Goal: Transaction & Acquisition: Purchase product/service

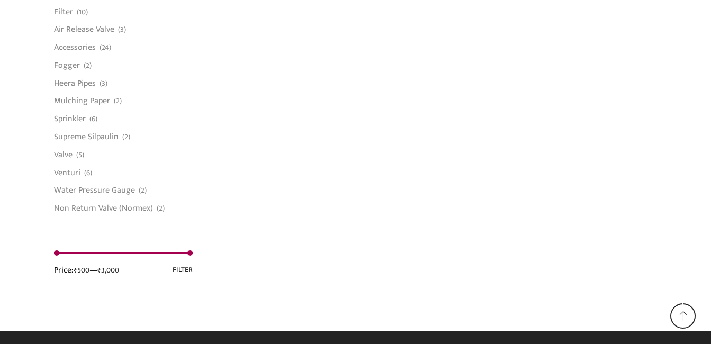
scroll to position [900, 0]
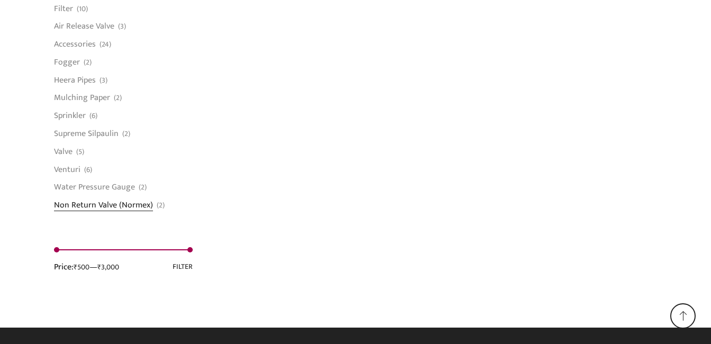
click at [109, 208] on link "Non Return Valve (Normex)" at bounding box center [103, 203] width 99 height 15
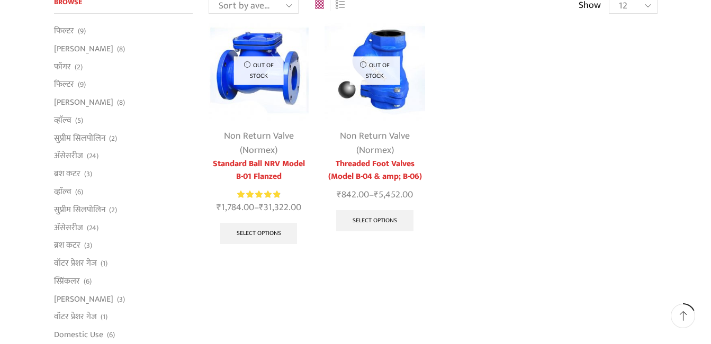
scroll to position [53, 0]
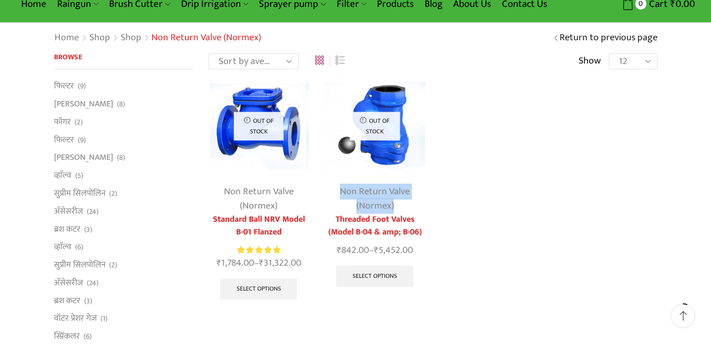
drag, startPoint x: 398, startPoint y: 205, endPoint x: 343, endPoint y: 191, distance: 56.5
click at [343, 191] on div "Non Return Valve (Normex)" at bounding box center [375, 199] width 100 height 29
copy link "Non Return Valve (Normex)"
click at [362, 274] on link "Select options" at bounding box center [374, 276] width 77 height 21
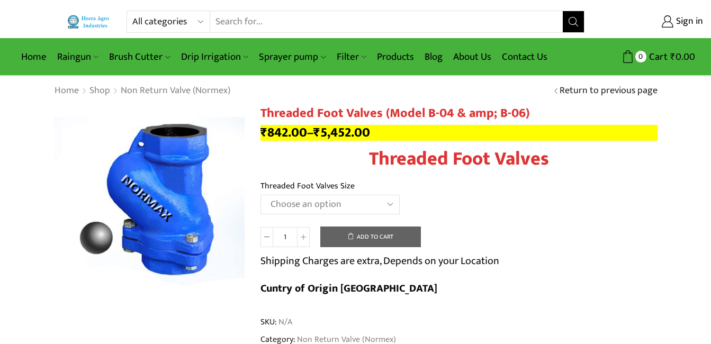
drag, startPoint x: 0, startPoint y: 0, endPoint x: 362, endPoint y: 199, distance: 413.1
click at [362, 199] on select "Choose an option 1" Threaded Foot Valves 1.5"Threaded Foot Valves 2"Threaded Fo…" at bounding box center [330, 205] width 139 height 20
click at [261, 195] on select "Choose an option 1" Threaded Foot Valves 1.5"Threaded Foot Valves 2"Threaded Fo…" at bounding box center [330, 205] width 139 height 20
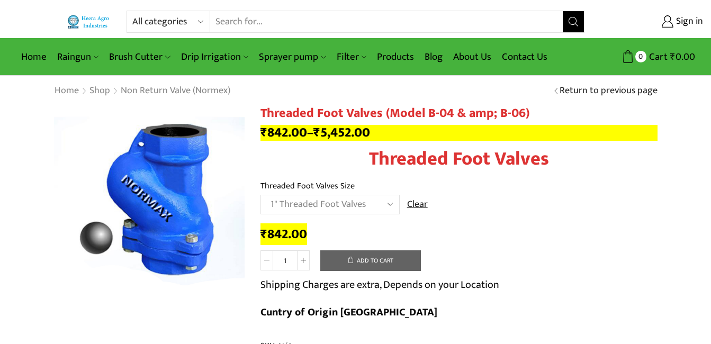
drag, startPoint x: 369, startPoint y: 204, endPoint x: 296, endPoint y: 204, distance: 72.6
click at [301, 204] on select "Choose an option 1" Threaded Foot Valves 1.5"Threaded Foot Valves 2"Threaded Fo…" at bounding box center [330, 205] width 139 height 20
drag, startPoint x: 269, startPoint y: 203, endPoint x: 350, endPoint y: 203, distance: 81.0
click at [350, 203] on select "Choose an option 1" Threaded Foot Valves 1.5"Threaded Foot Valves 2"Threaded Fo…" at bounding box center [330, 205] width 139 height 20
drag, startPoint x: 369, startPoint y: 204, endPoint x: 297, endPoint y: 204, distance: 72.0
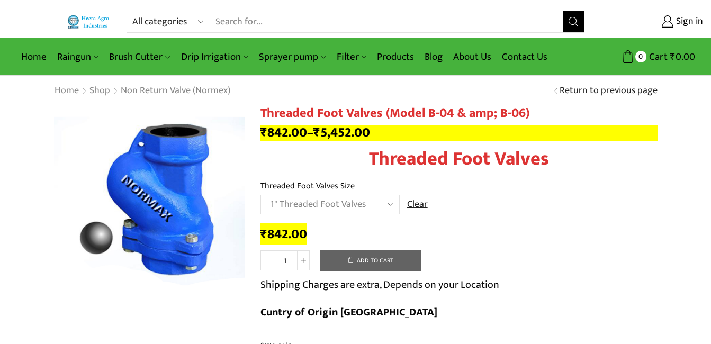
click at [297, 204] on select "Choose an option 1" Threaded Foot Valves 1.5"Threaded Foot Valves 2"Threaded Fo…" at bounding box center [330, 205] width 139 height 20
click at [261, 195] on select "Choose an option 1" Threaded Foot Valves 1.5"Threaded Foot Valves 2"Threaded Fo…" at bounding box center [330, 205] width 139 height 20
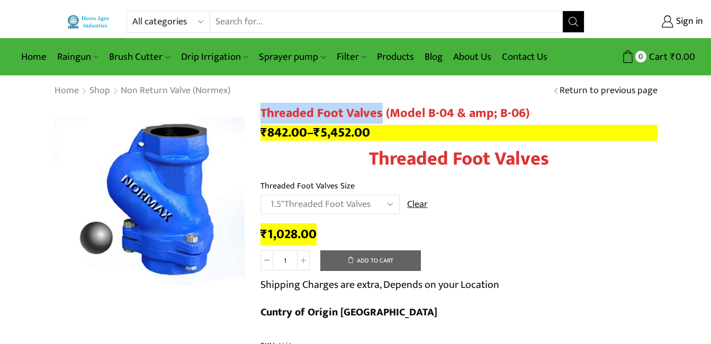
drag, startPoint x: 262, startPoint y: 112, endPoint x: 382, endPoint y: 111, distance: 120.2
click at [382, 111] on h1 "Threaded Foot Valves (Model B-04 & amp; B-06)" at bounding box center [459, 113] width 397 height 15
copy h1 "Threaded Foot Valves"
click at [352, 205] on select "Choose an option 1" Threaded Foot Valves 1.5"Threaded Foot Valves 2"Threaded Fo…" at bounding box center [330, 205] width 139 height 20
click at [261, 195] on select "Choose an option 1" Threaded Foot Valves 1.5"Threaded Foot Valves 2"Threaded Fo…" at bounding box center [330, 205] width 139 height 20
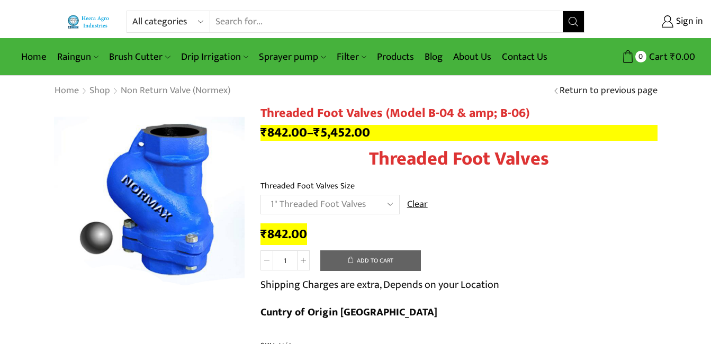
click at [285, 235] on bdi "₹ 842.00" at bounding box center [284, 234] width 47 height 22
copy div "₹ 842.00"
click at [344, 199] on select "Choose an option 1" Threaded Foot Valves 1.5"Threaded Foot Valves 2"Threaded Fo…" at bounding box center [330, 205] width 139 height 20
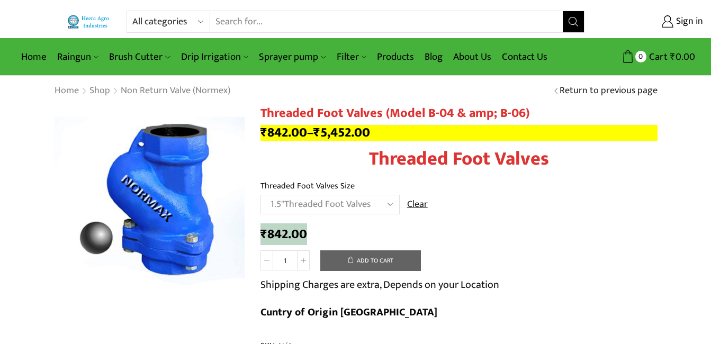
click at [261, 195] on select "Choose an option 1" Threaded Foot Valves 1.5"Threaded Foot Valves 2"Threaded Fo…" at bounding box center [330, 205] width 139 height 20
click at [288, 237] on bdi "₹ 1,028.00" at bounding box center [289, 234] width 56 height 22
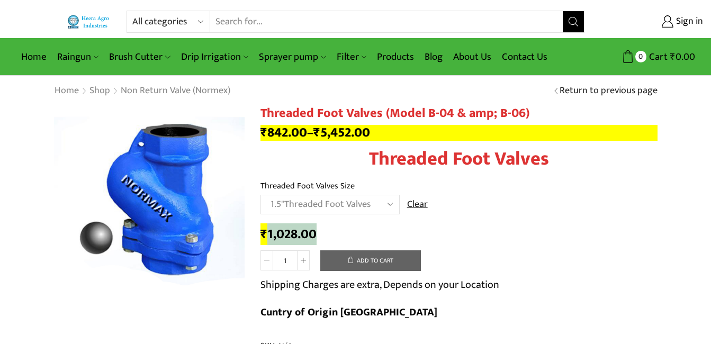
click at [288, 237] on bdi "₹ 1,028.00" at bounding box center [289, 234] width 56 height 22
drag, startPoint x: 288, startPoint y: 237, endPoint x: 320, endPoint y: 236, distance: 32.3
click at [320, 236] on div "₹ 1,028.00" at bounding box center [459, 235] width 397 height 16
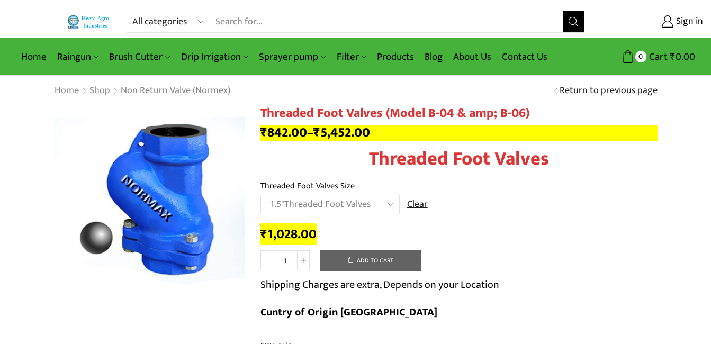
click at [320, 236] on div "₹ 1,028.00" at bounding box center [459, 235] width 397 height 16
drag, startPoint x: 319, startPoint y: 234, endPoint x: 255, endPoint y: 234, distance: 63.5
copy bdi "₹ 1,028.00"
click at [300, 200] on select "Choose an option 1" Threaded Foot Valves 1.5"Threaded Foot Valves 2"Threaded Fo…" at bounding box center [330, 205] width 139 height 20
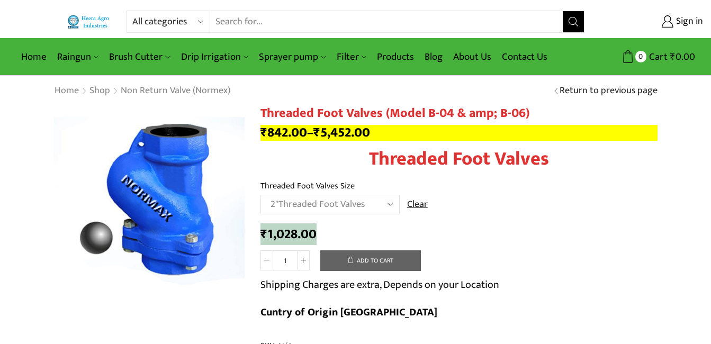
click at [261, 195] on select "Choose an option 1" Threaded Foot Valves 1.5"Threaded Foot Valves 2"Threaded Fo…" at bounding box center [330, 205] width 139 height 20
click at [289, 234] on bdi "₹ 1,424.00" at bounding box center [289, 234] width 56 height 22
copy div "₹ 1,424.00"
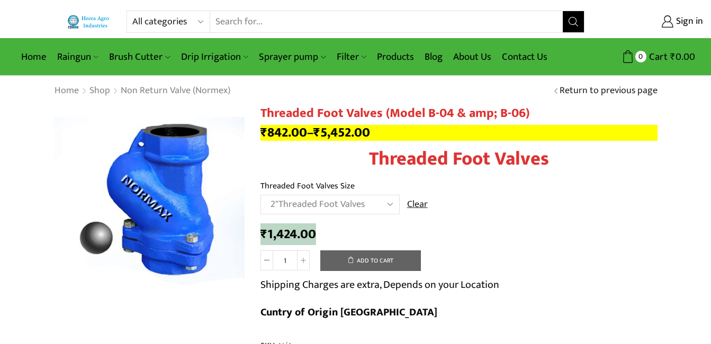
click at [313, 202] on select "Choose an option 1" Threaded Foot Valves 1.5"Threaded Foot Valves 2"Threaded Fo…" at bounding box center [330, 205] width 139 height 20
click at [261, 195] on select "Choose an option 1" Threaded Foot Valves 1.5"Threaded Foot Valves 2"Threaded Fo…" at bounding box center [330, 205] width 139 height 20
click at [304, 234] on bdi "₹ 2,082.00" at bounding box center [289, 234] width 57 height 22
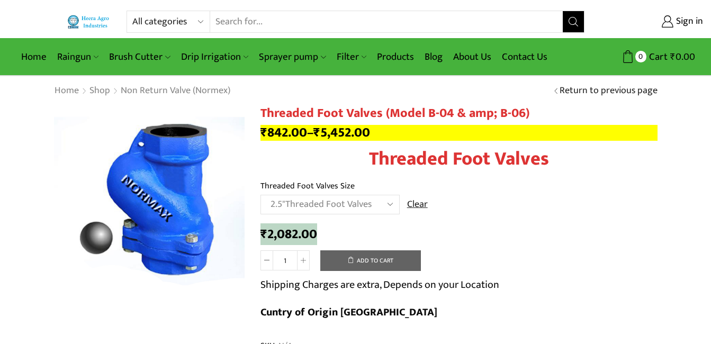
click at [335, 201] on select "Choose an option 1" Threaded Foot Valves 1.5"Threaded Foot Valves 2"Threaded Fo…" at bounding box center [330, 205] width 139 height 20
click at [302, 235] on bdi "₹ 2,082.00" at bounding box center [289, 234] width 57 height 22
drag, startPoint x: 302, startPoint y: 235, endPoint x: 294, endPoint y: 235, distance: 8.5
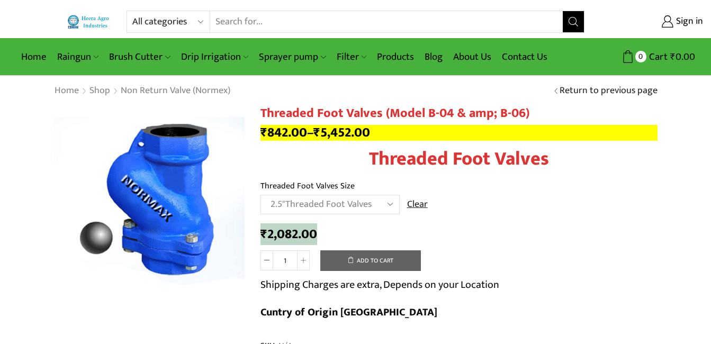
click at [294, 235] on bdi "₹ 2,082.00" at bounding box center [289, 234] width 57 height 22
copy div "₹ 2,082.00"
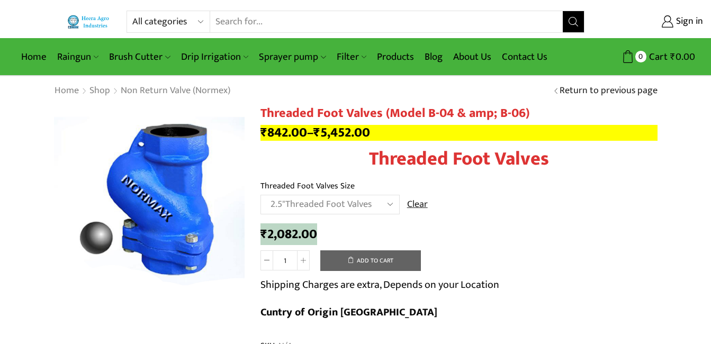
click at [341, 203] on select "Choose an option 1" Threaded Foot Valves 1.5"Threaded Foot Valves 2"Threaded Fo…" at bounding box center [330, 205] width 139 height 20
click at [261, 195] on select "Choose an option 1" Threaded Foot Valves 1.5"Threaded Foot Valves 2"Threaded Fo…" at bounding box center [330, 205] width 139 height 20
click at [294, 231] on bdi "₹ 2,850.00" at bounding box center [290, 234] width 58 height 22
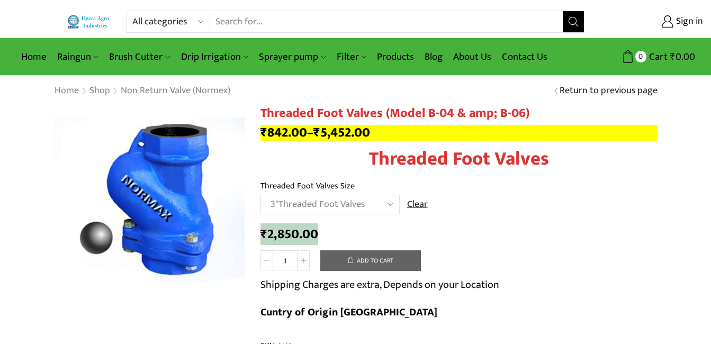
click at [341, 204] on select "Choose an option 1" Threaded Foot Valves 1.5"Threaded Foot Valves 2"Threaded Fo…" at bounding box center [330, 205] width 139 height 20
select select "4threaded-foot-valves"
click at [261, 195] on select "Choose an option 1" Threaded Foot Valves 1.5"Threaded Foot Valves 2"Threaded Fo…" at bounding box center [330, 205] width 139 height 20
click at [302, 235] on bdi "₹ 5,452.00" at bounding box center [289, 234] width 57 height 22
click at [302, 234] on bdi "₹ 5,452.00" at bounding box center [289, 234] width 57 height 22
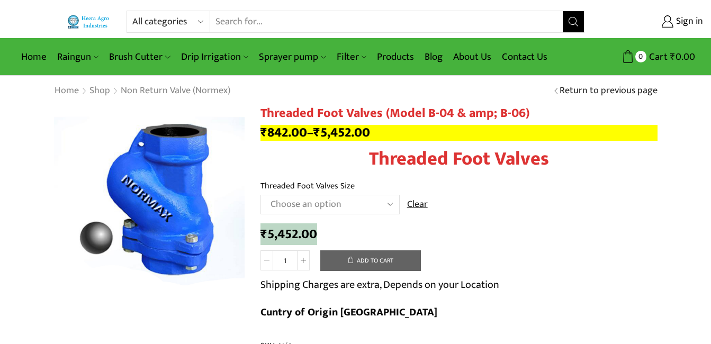
click at [301, 234] on bdi "₹ 5,452.00" at bounding box center [289, 234] width 57 height 22
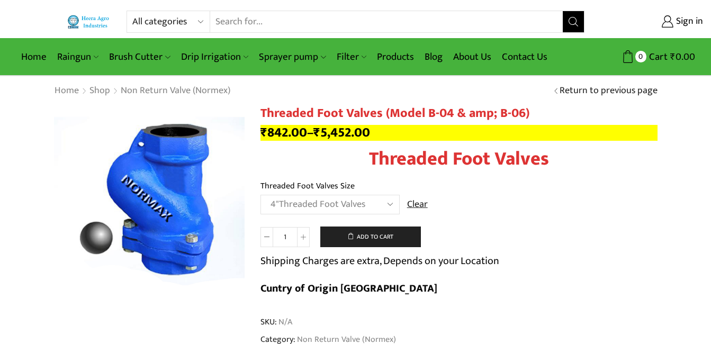
select select "4threaded-foot-valves"
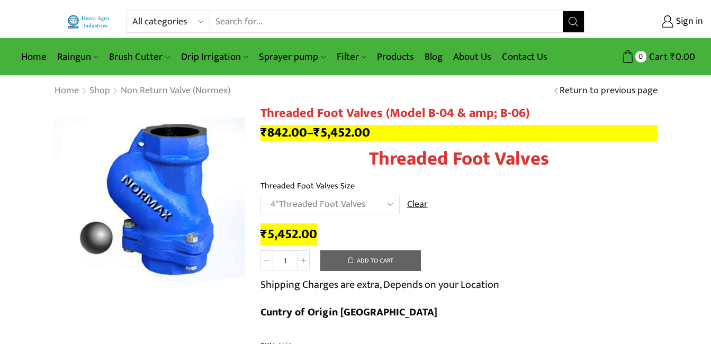
select select "4threaded-foot-valves"
